Goal: Information Seeking & Learning: Learn about a topic

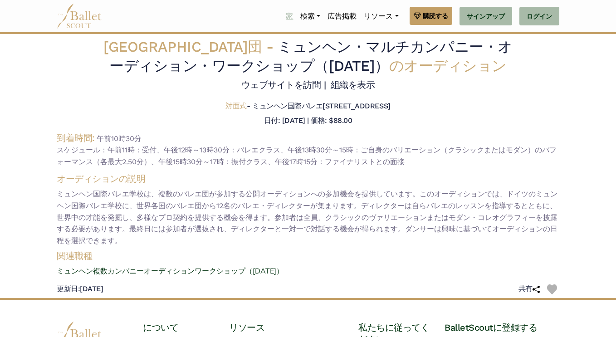
click at [286, 13] on font "家" at bounding box center [289, 16] width 7 height 9
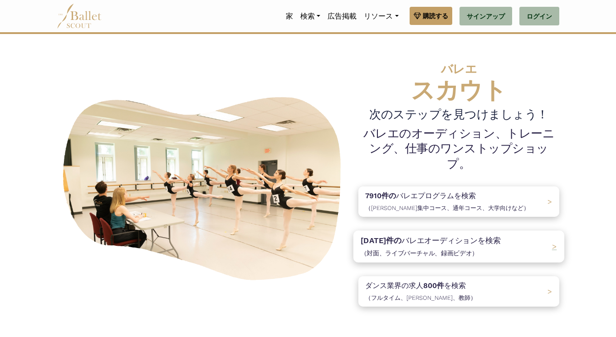
click at [402, 236] on font "バレエオーディションを" at bounding box center [444, 240] width 84 height 9
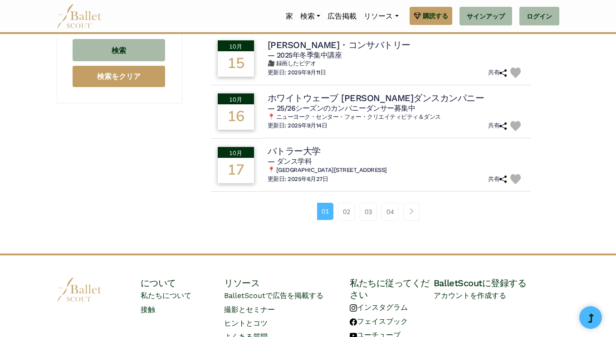
scroll to position [687, 0]
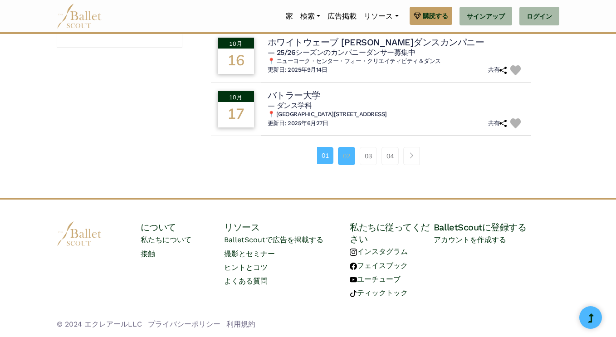
click at [346, 156] on font "02" at bounding box center [346, 156] width 7 height 8
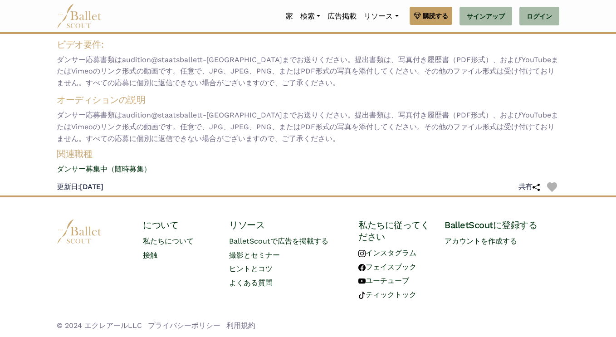
scroll to position [95, 0]
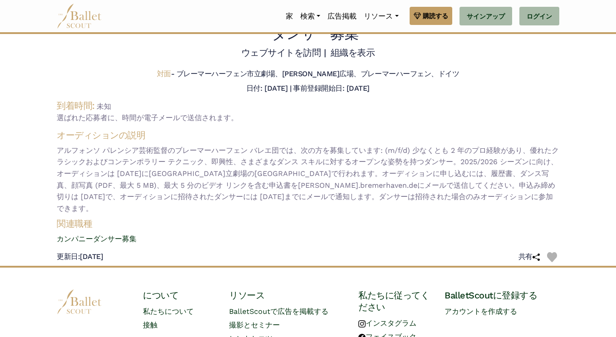
scroll to position [32, 0]
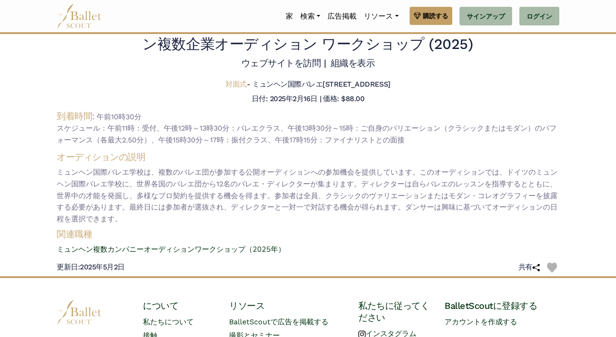
scroll to position [22, 0]
